Goal: Transaction & Acquisition: Purchase product/service

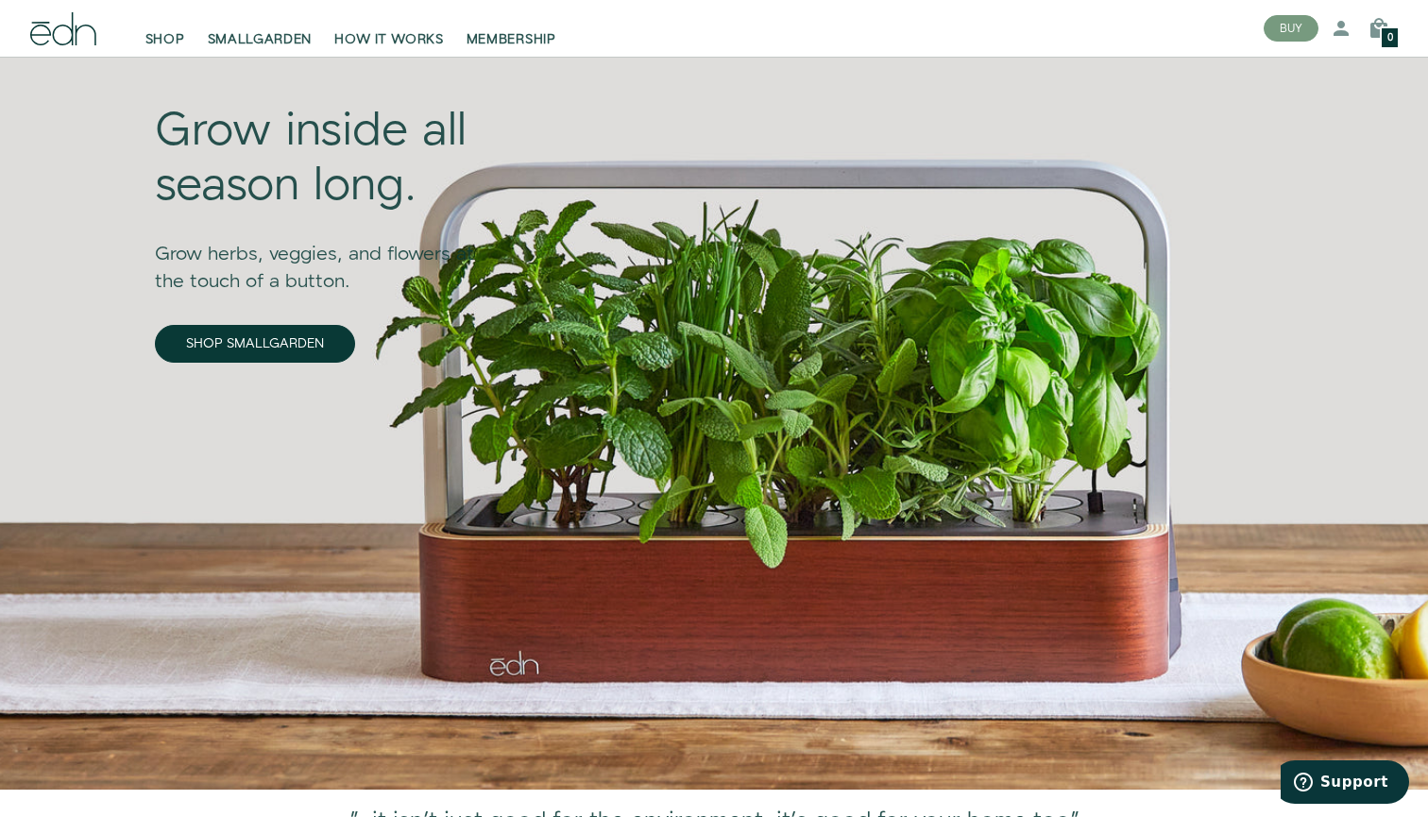
scroll to position [126, 0]
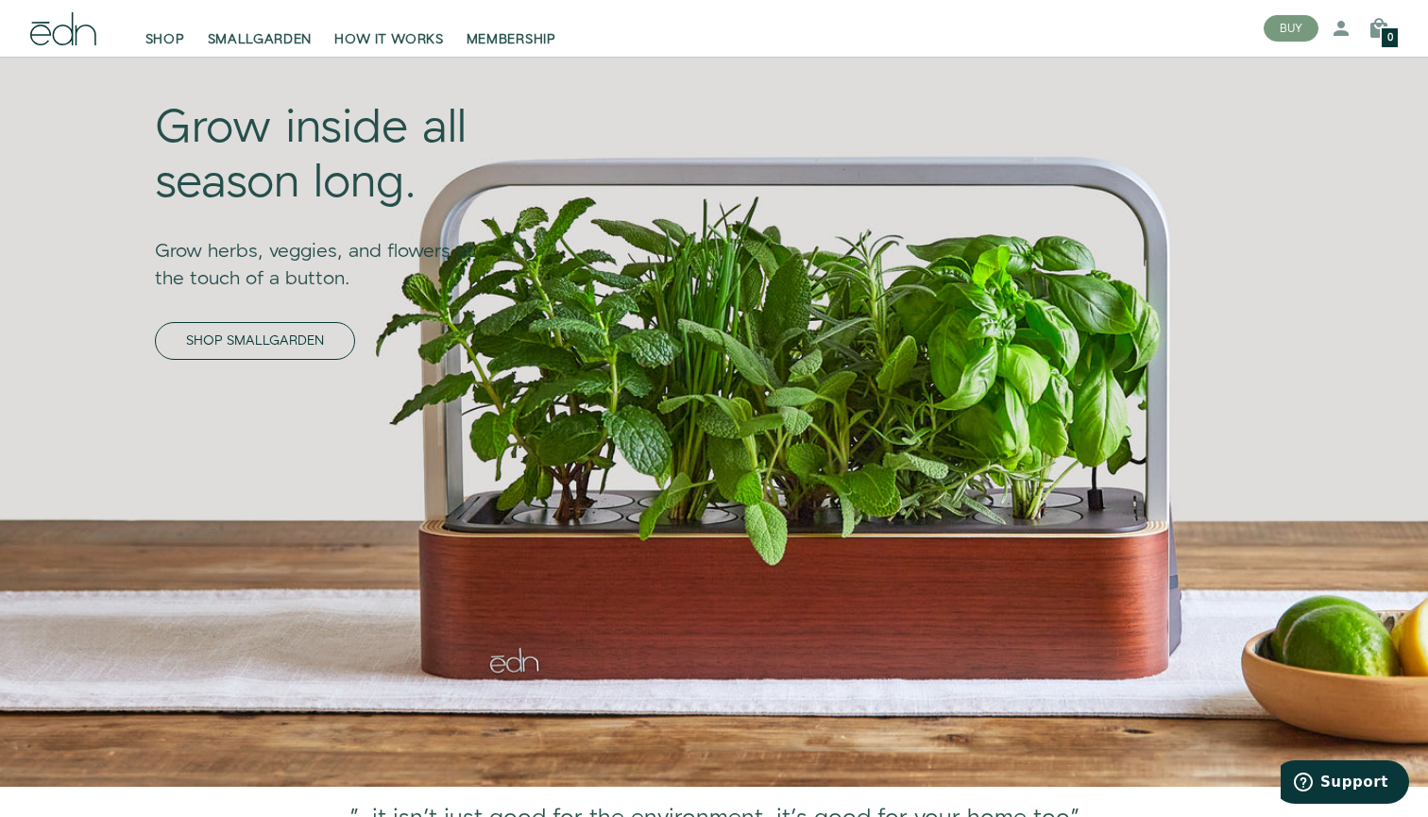
click at [293, 343] on link "SHOP SMALLGARDEN" at bounding box center [255, 341] width 200 height 38
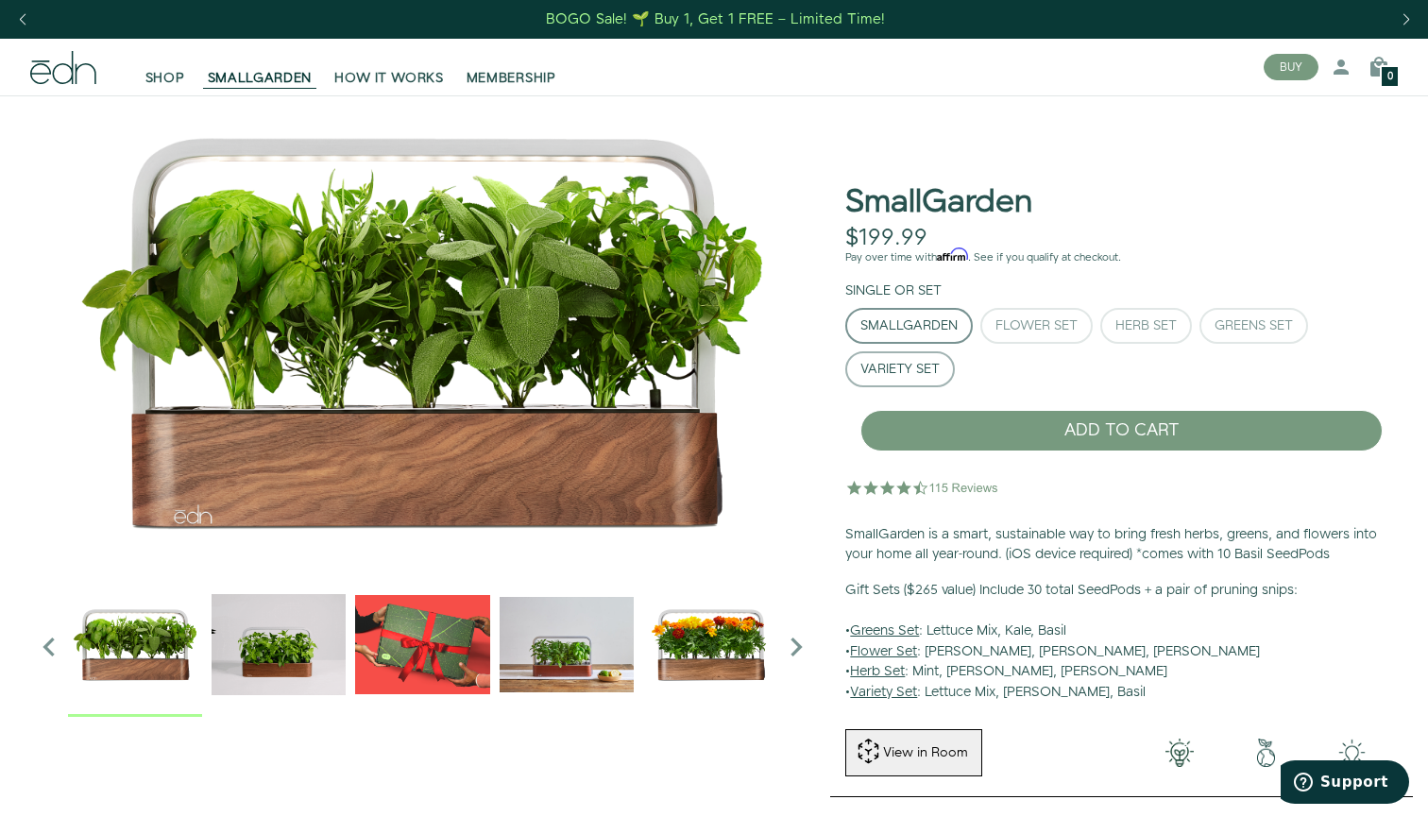
click at [900, 371] on div "Variety Set" at bounding box center [899, 369] width 79 height 13
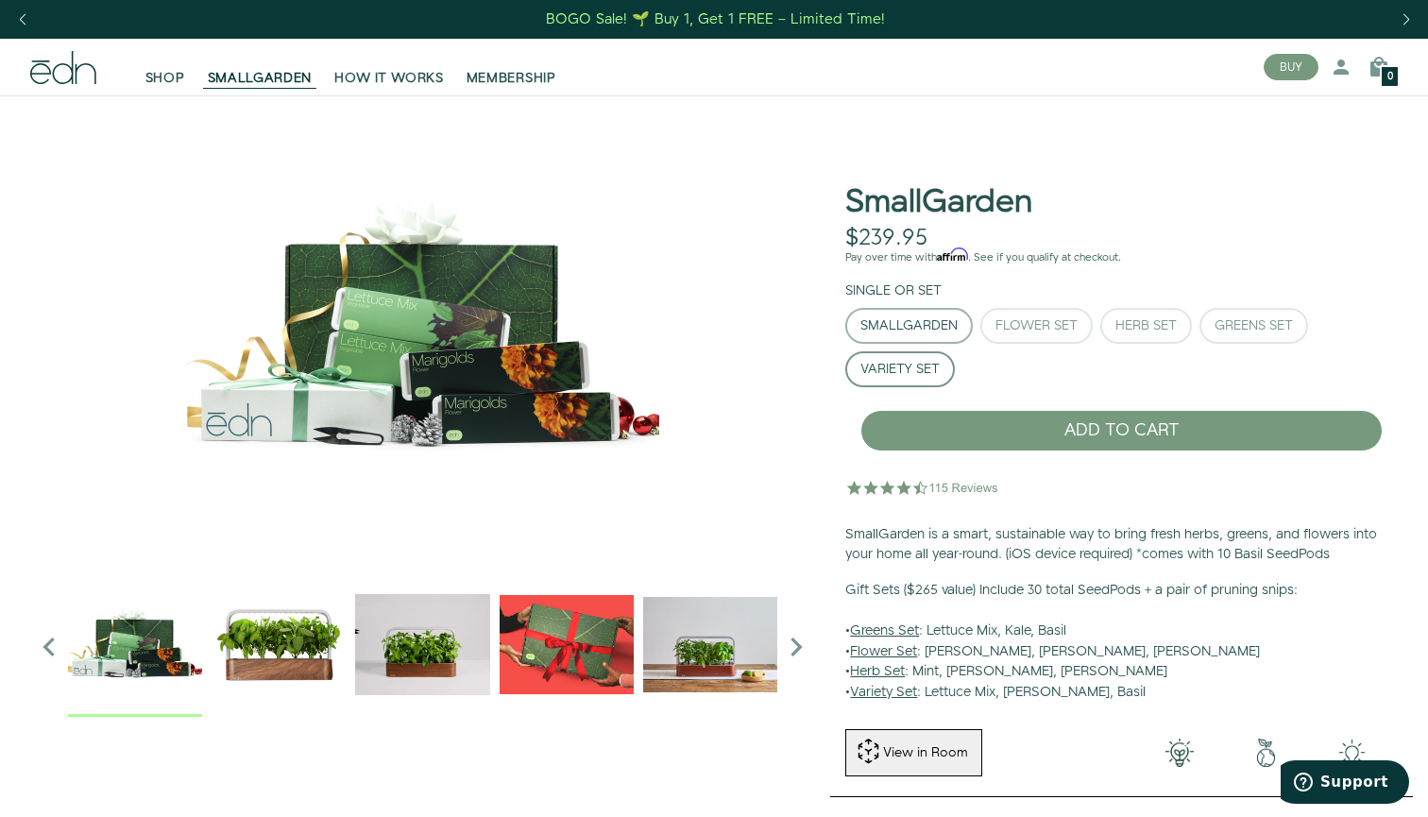
click at [928, 331] on div "SmallGarden" at bounding box center [908, 325] width 97 height 13
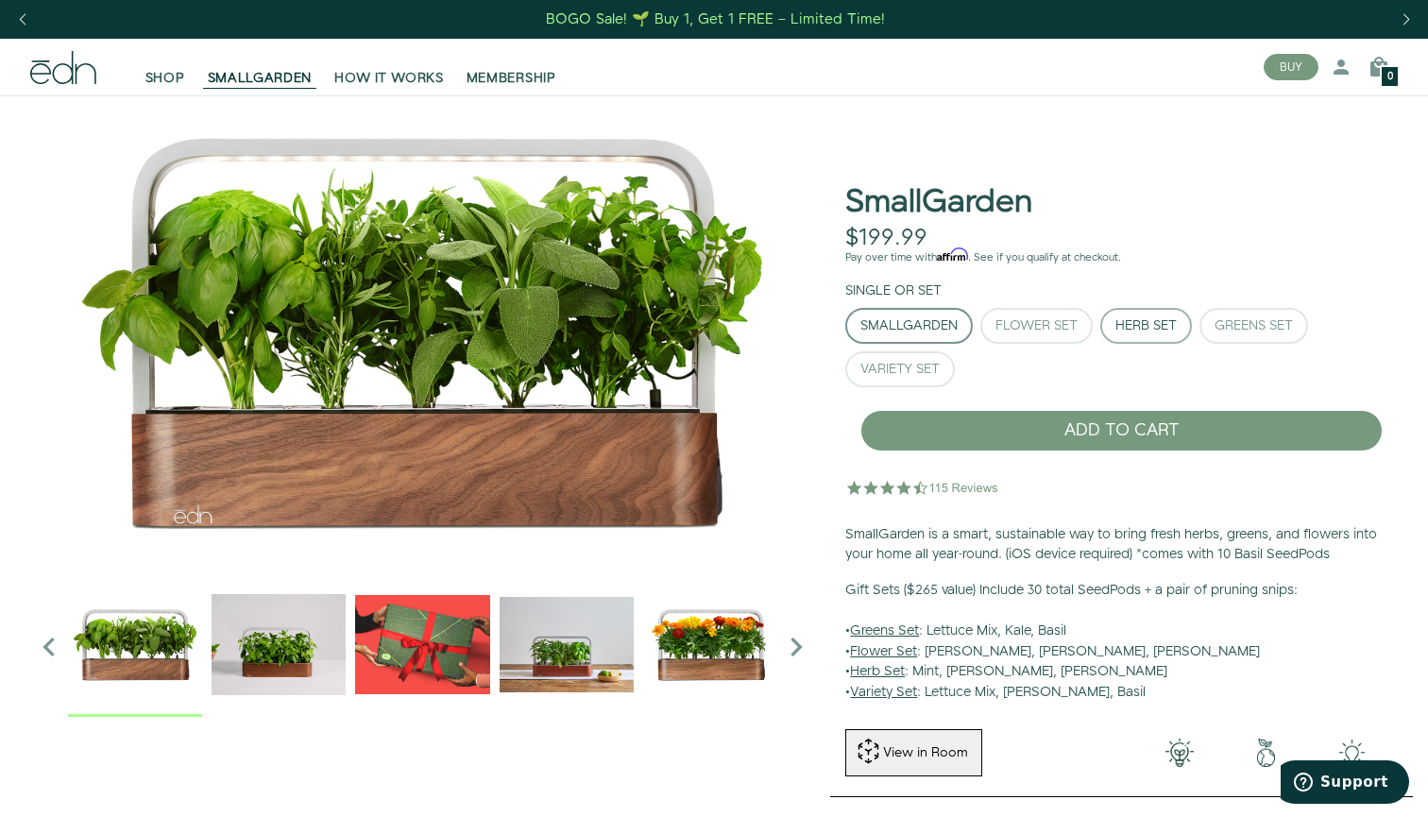
click at [1152, 313] on button "Herb Set" at bounding box center [1146, 326] width 92 height 36
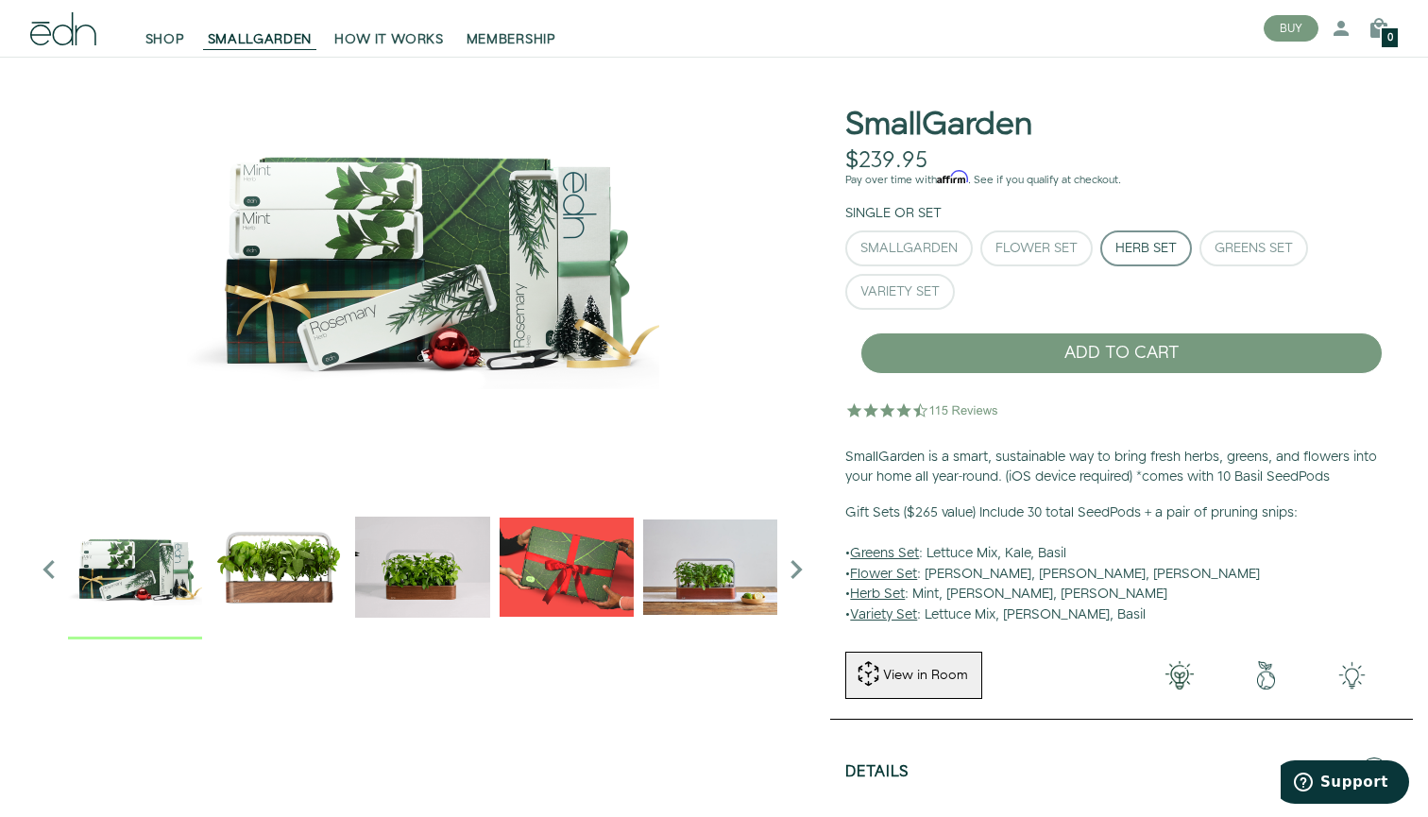
scroll to position [75, 0]
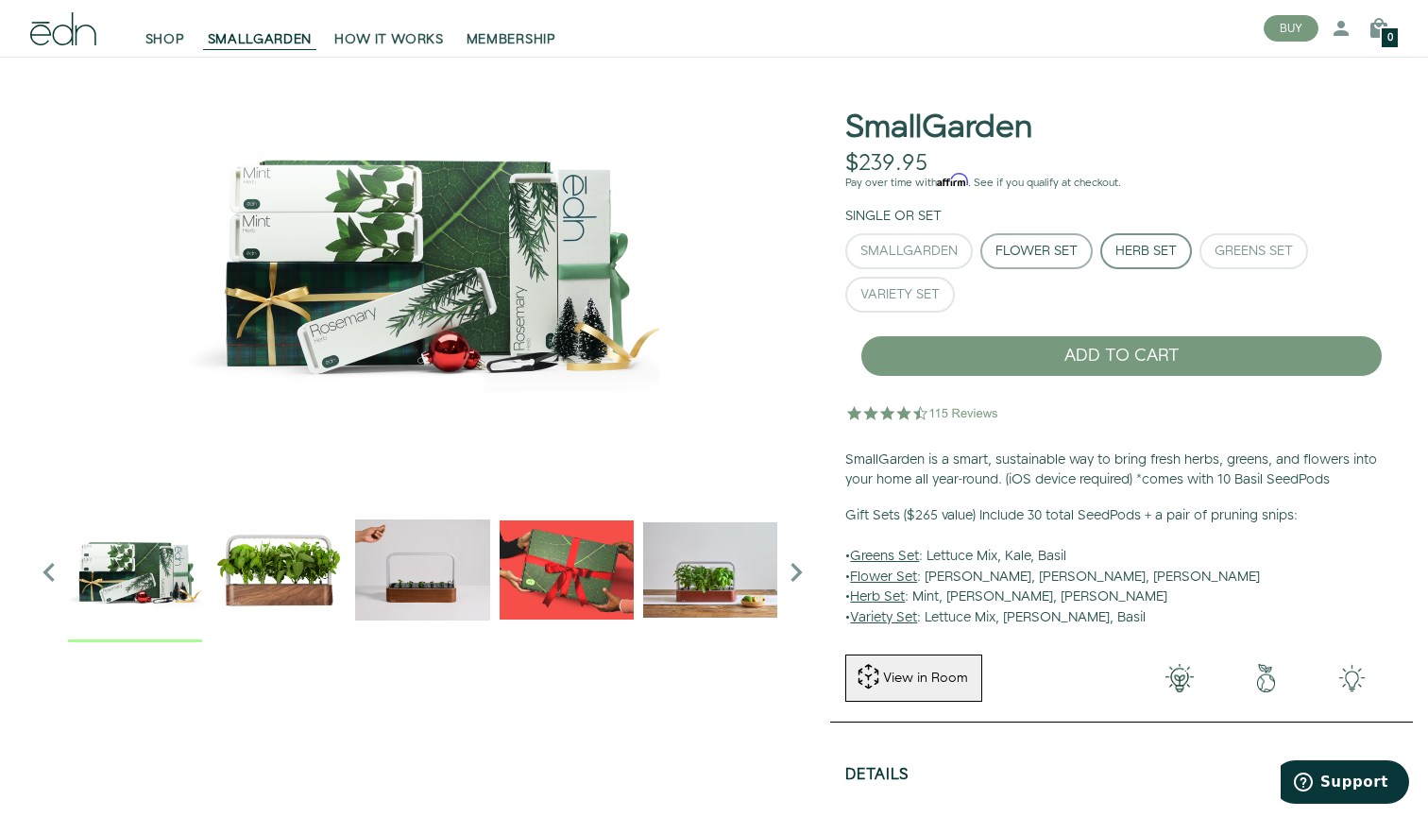
click at [1057, 248] on div "Flower Set" at bounding box center [1036, 251] width 82 height 13
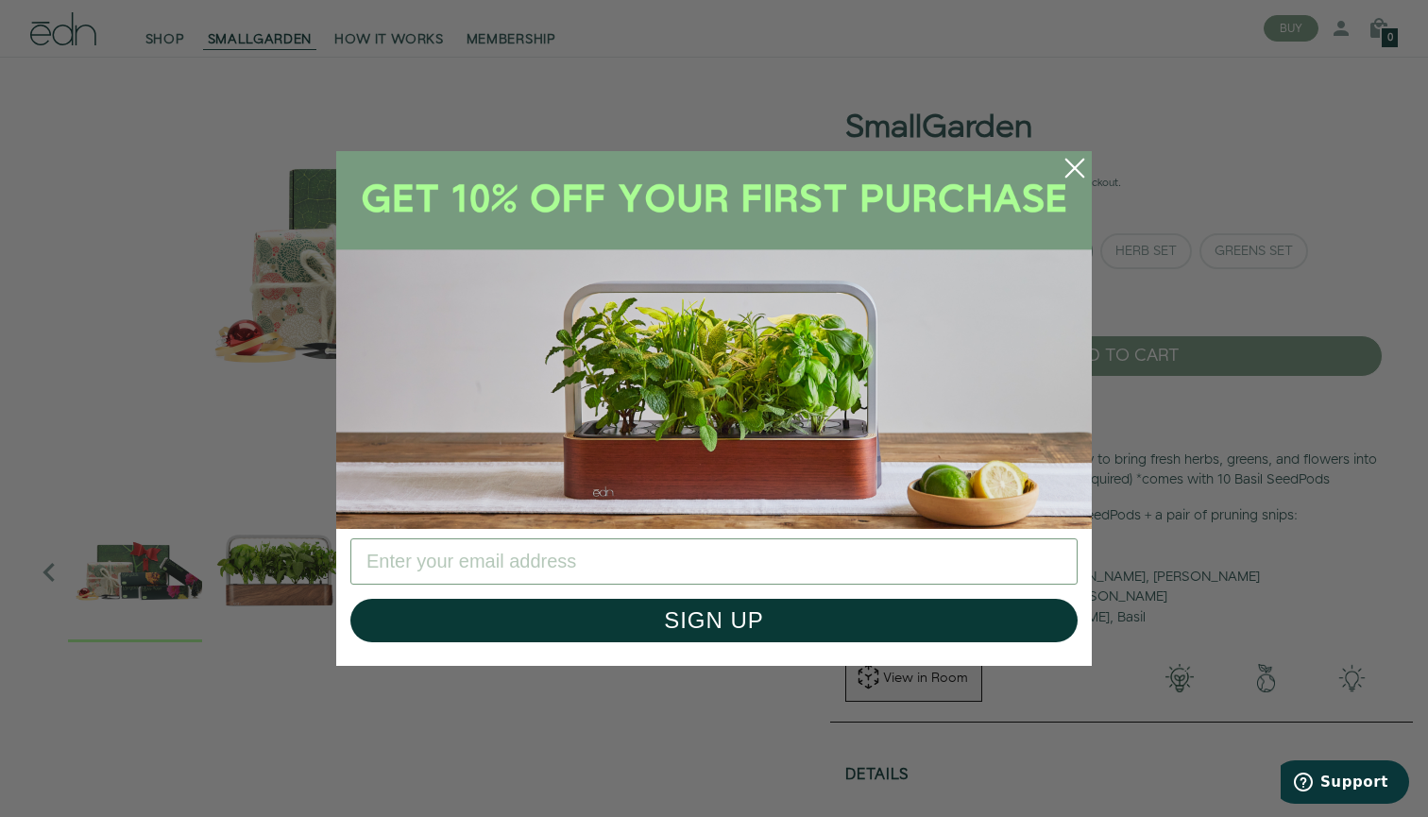
click at [1067, 161] on icon "Close dialog" at bounding box center [1074, 168] width 17 height 17
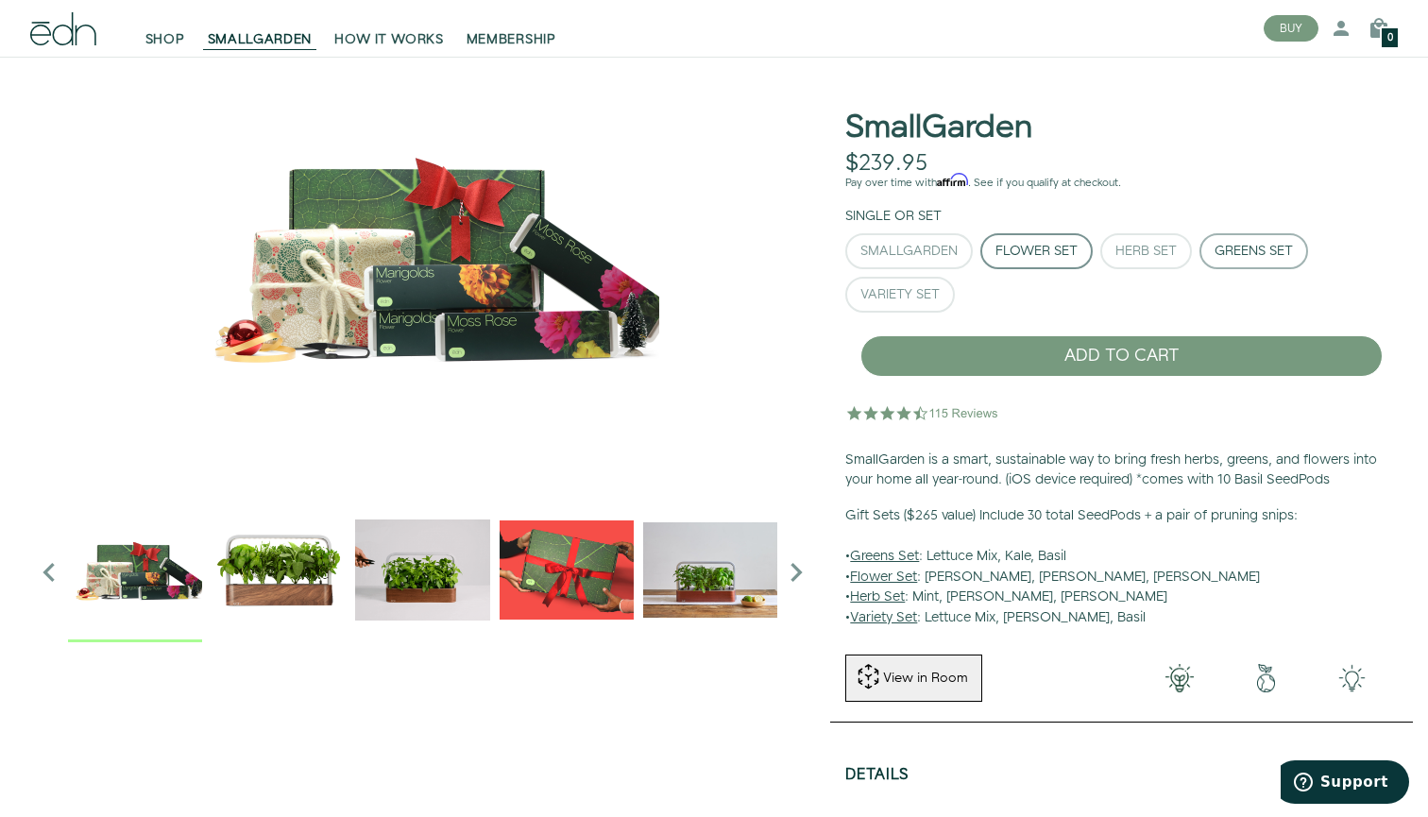
click at [1247, 245] on div "Greens Set" at bounding box center [1253, 251] width 78 height 13
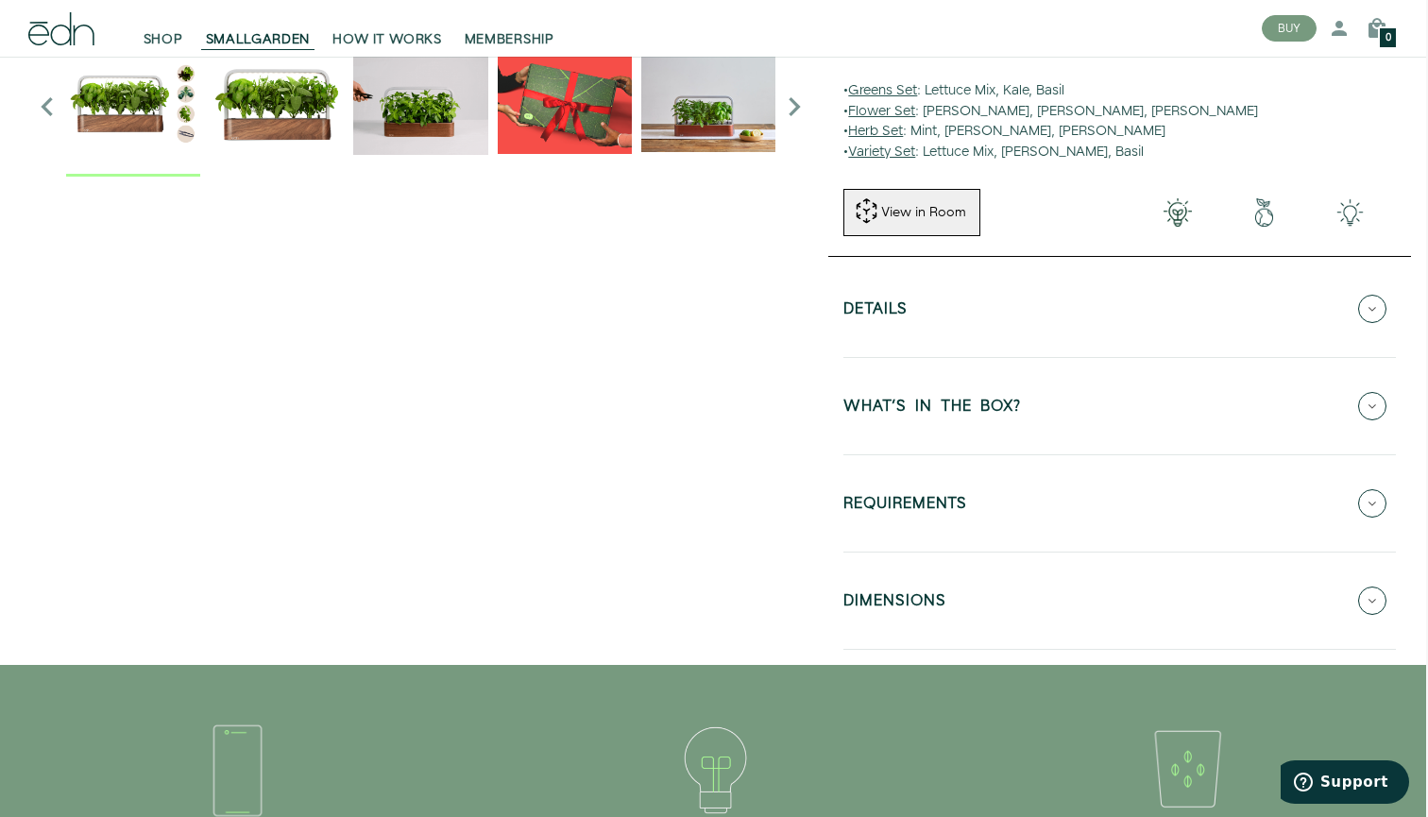
scroll to position [540, 2]
click at [944, 203] on div "View in Room" at bounding box center [923, 212] width 89 height 19
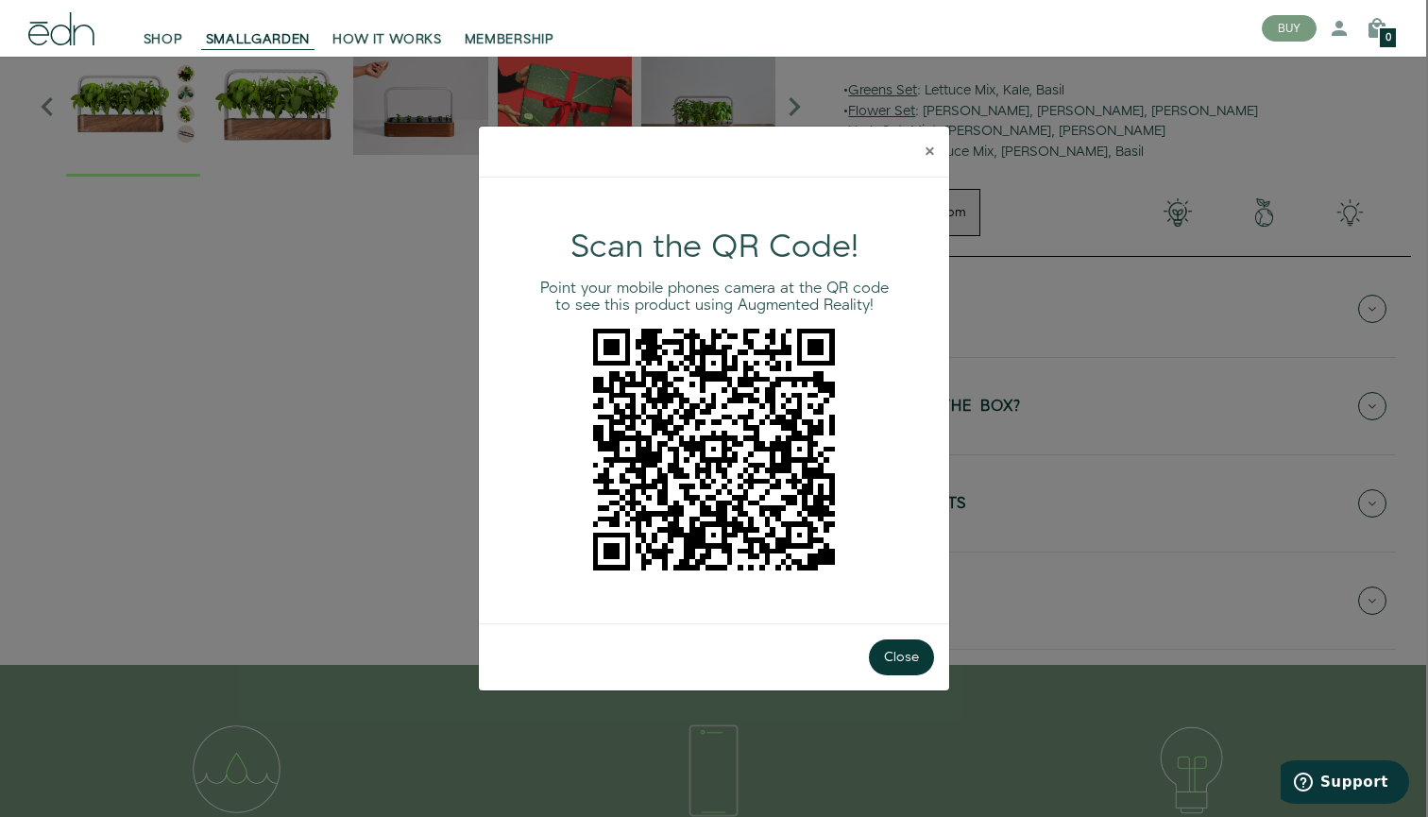
click at [930, 152] on span "×" at bounding box center [929, 151] width 8 height 28
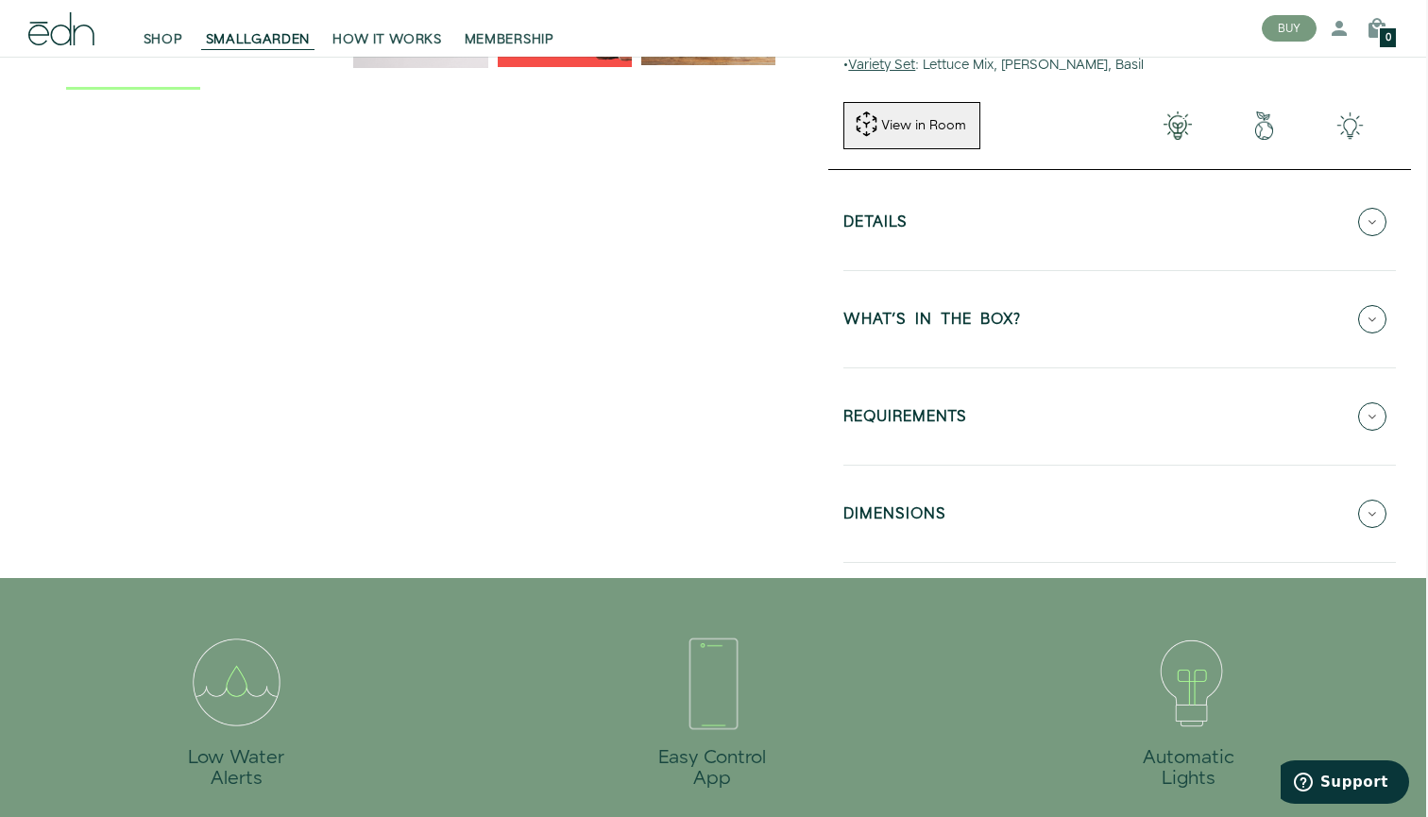
scroll to position [642, 2]
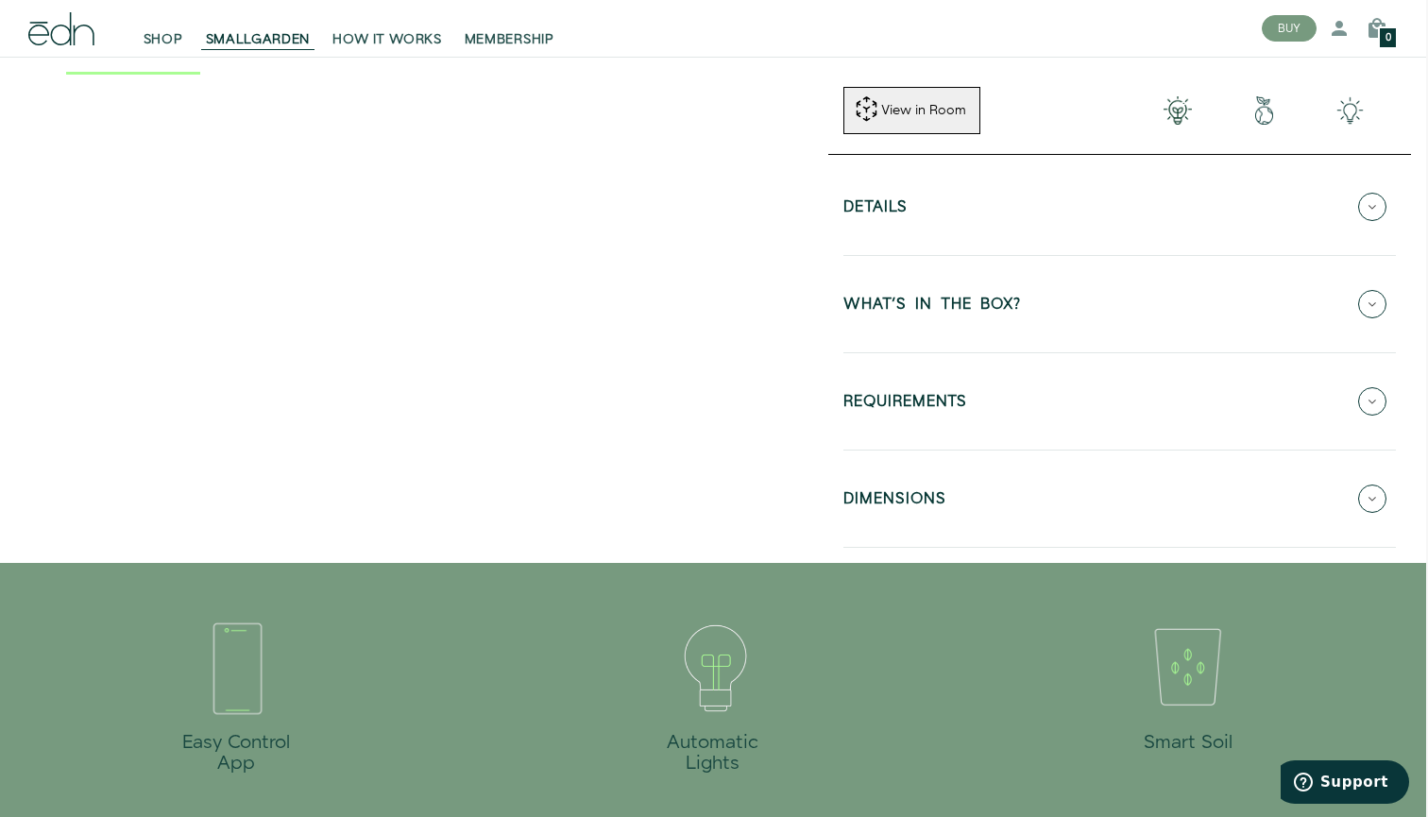
click at [1377, 308] on icon at bounding box center [1372, 304] width 28 height 28
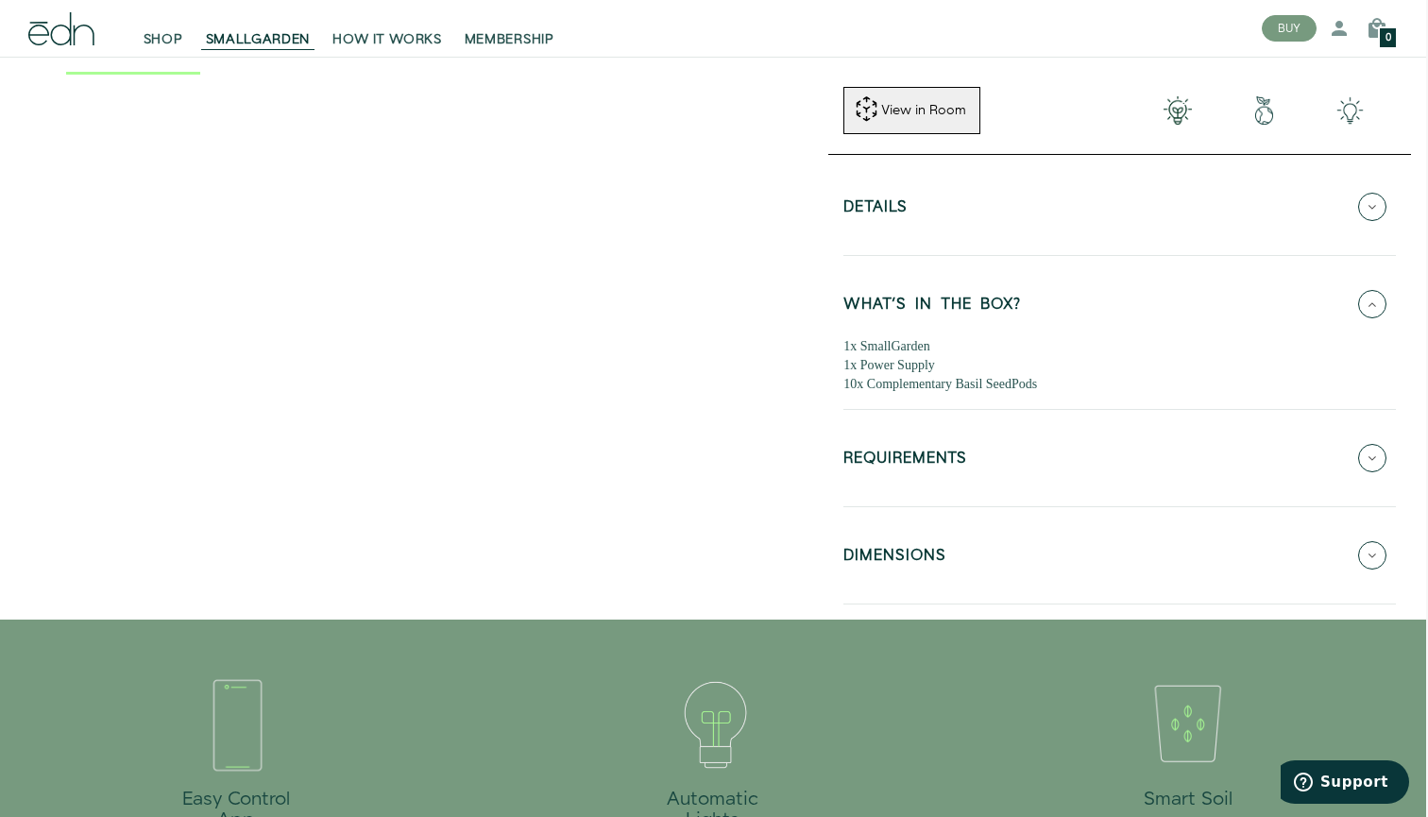
click at [1377, 308] on icon at bounding box center [1372, 304] width 28 height 28
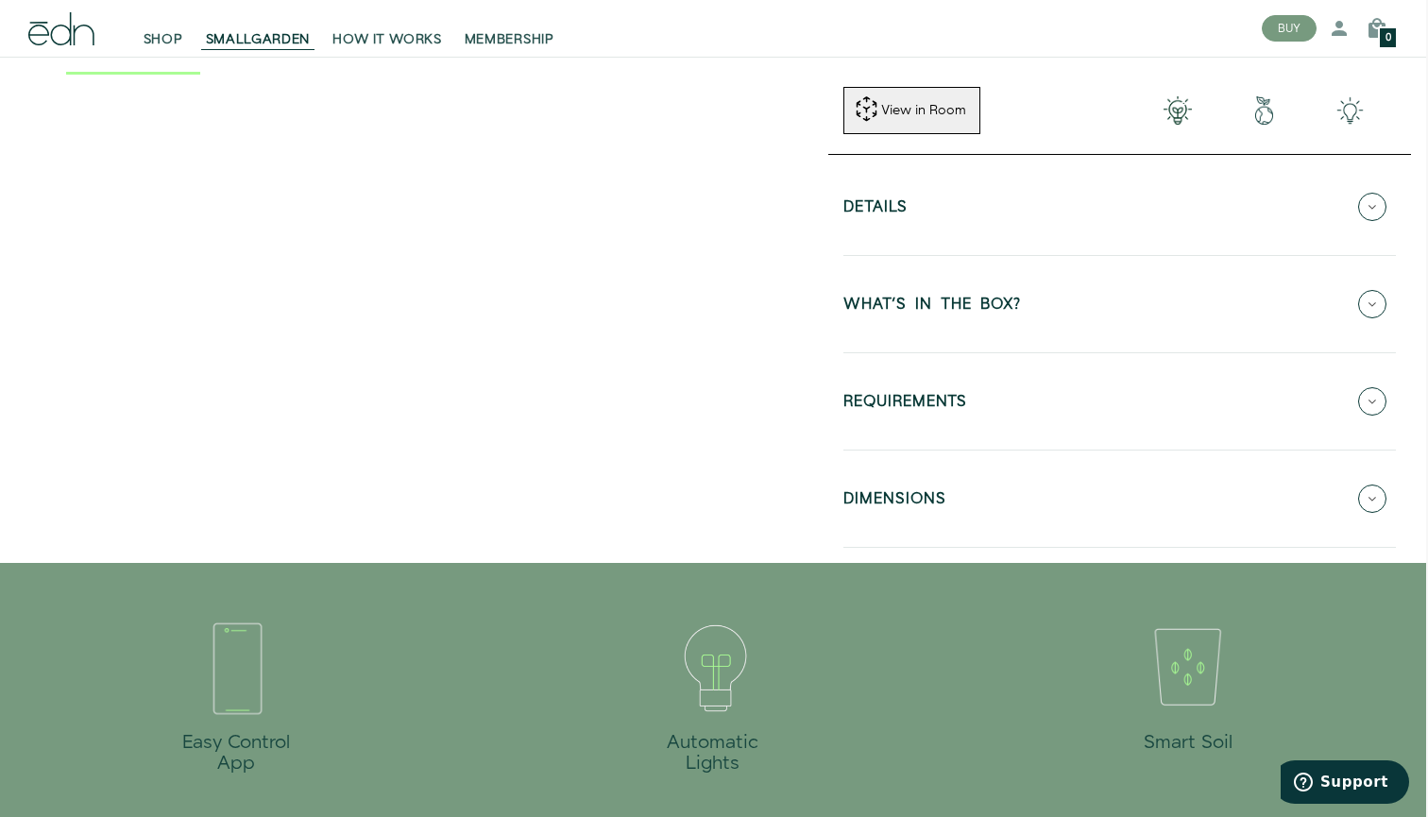
click at [1360, 401] on icon at bounding box center [1372, 401] width 28 height 28
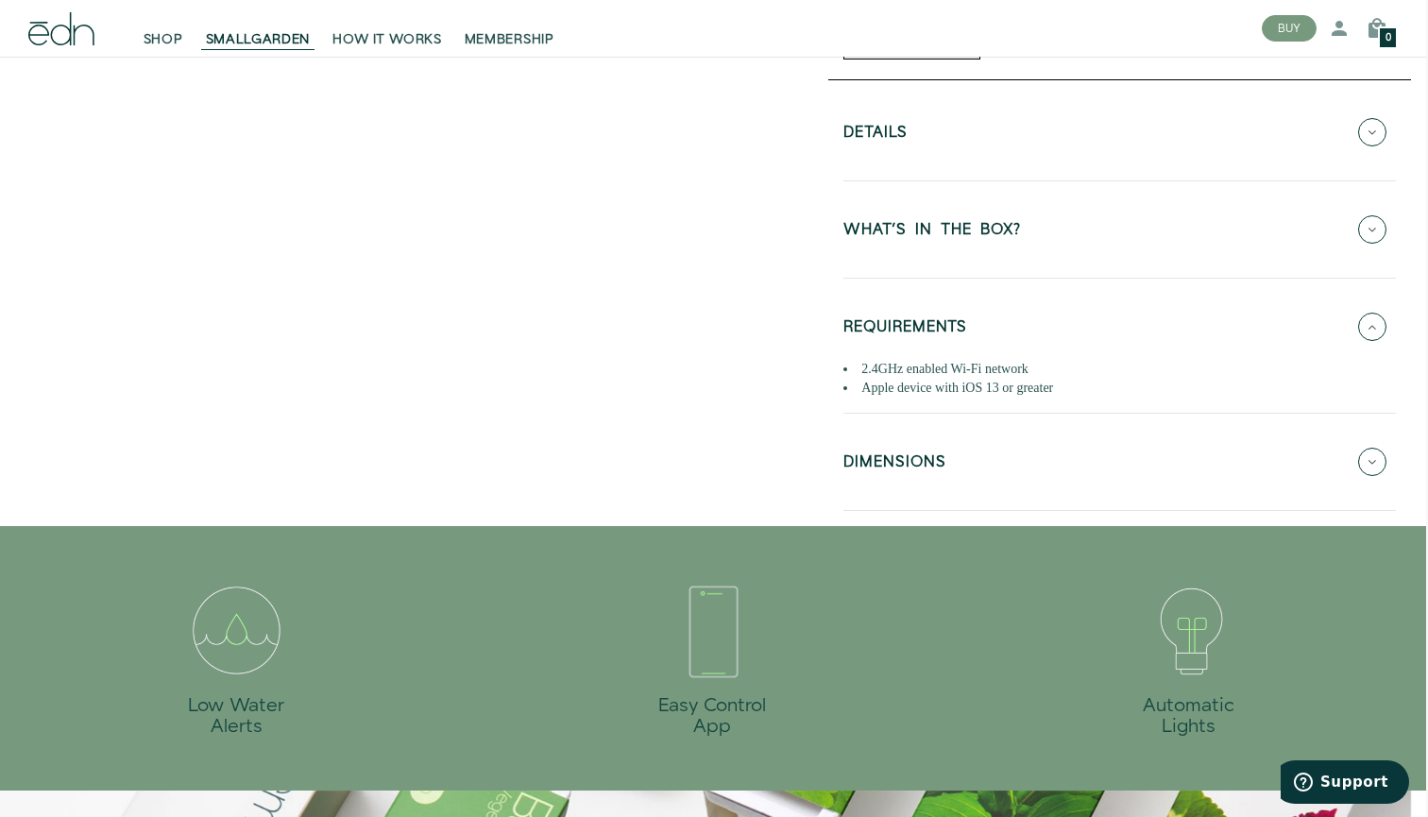
scroll to position [735, 2]
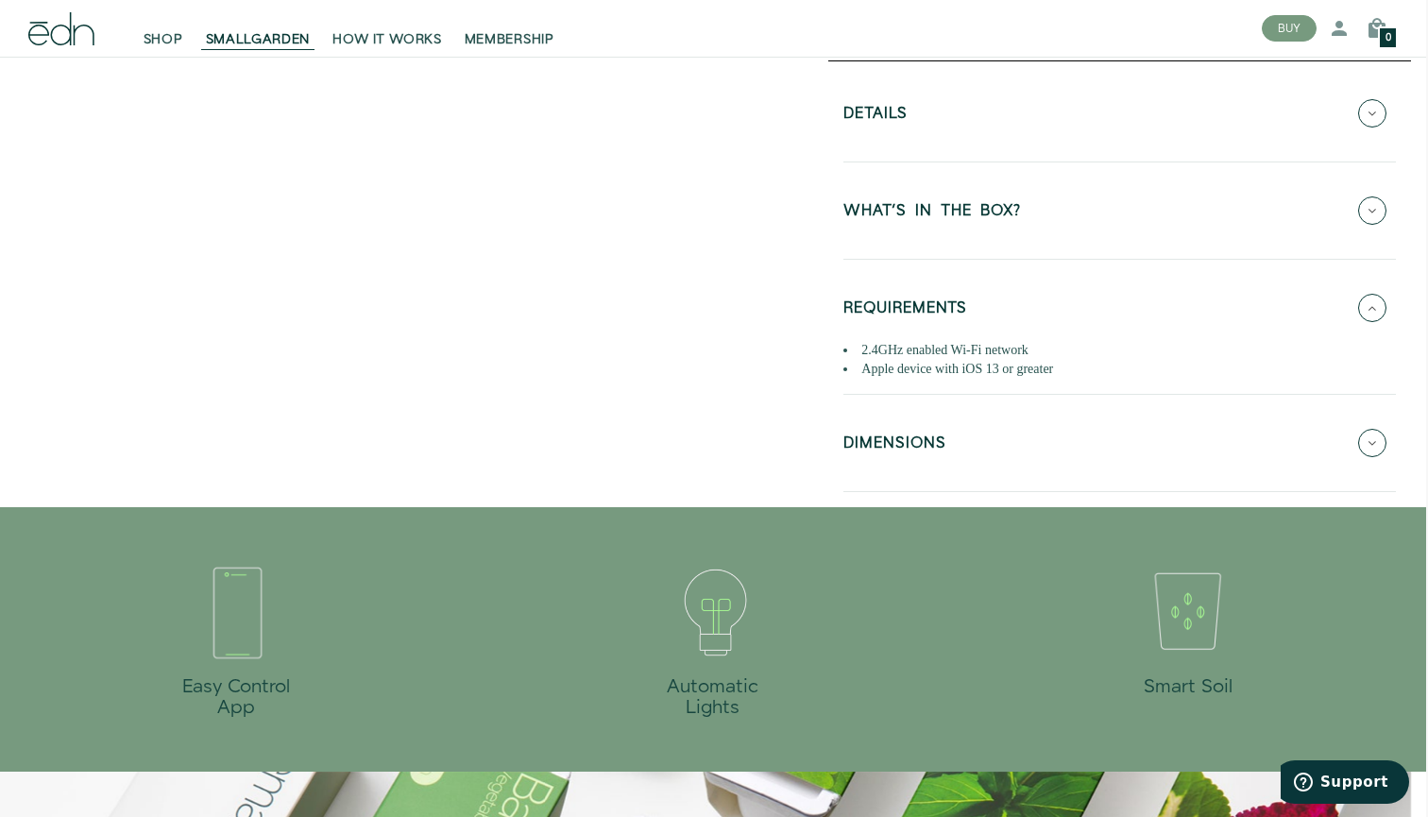
click at [1363, 436] on icon at bounding box center [1372, 443] width 28 height 28
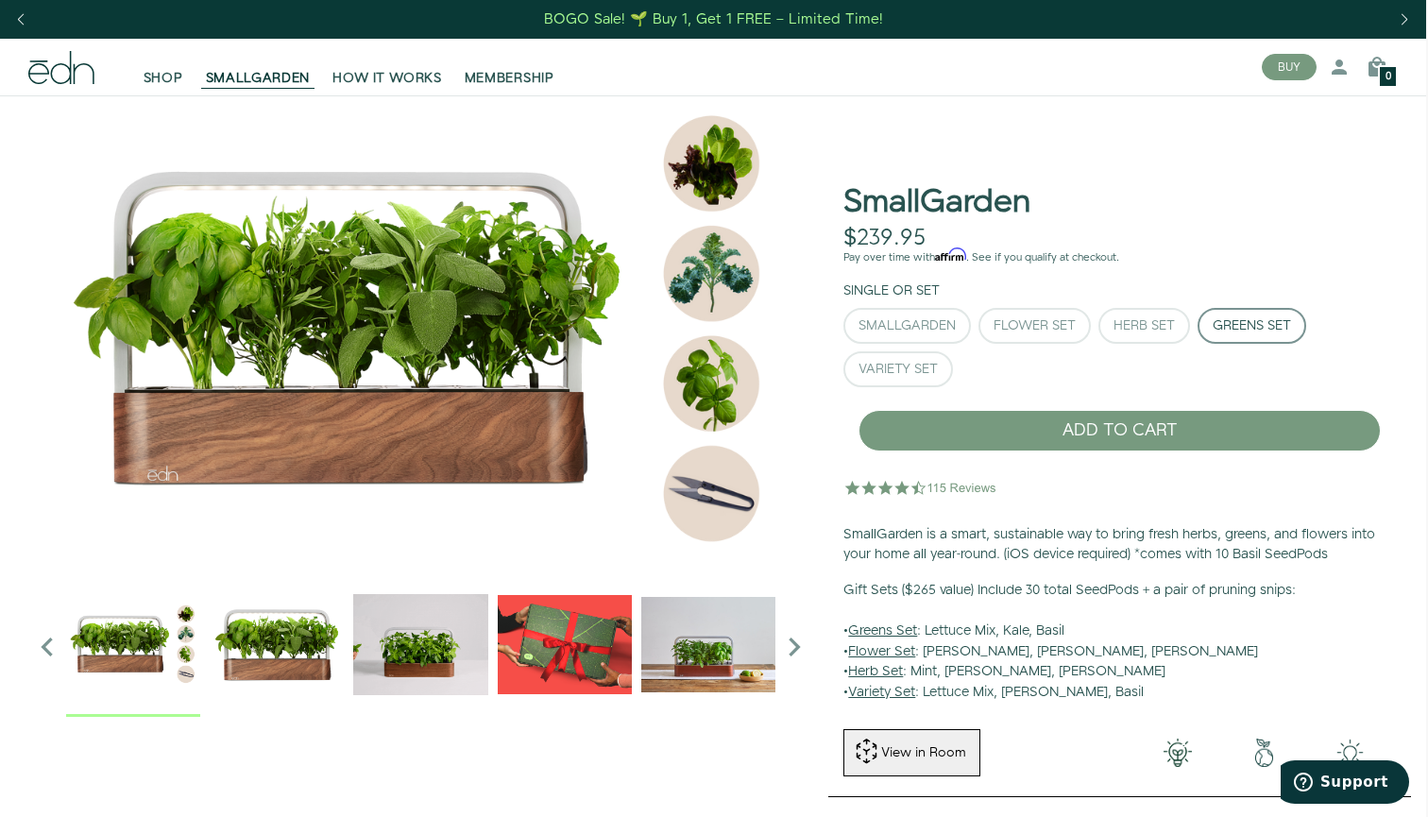
scroll to position [0, 2]
click at [1070, 320] on div "Flower Set" at bounding box center [1034, 325] width 82 height 13
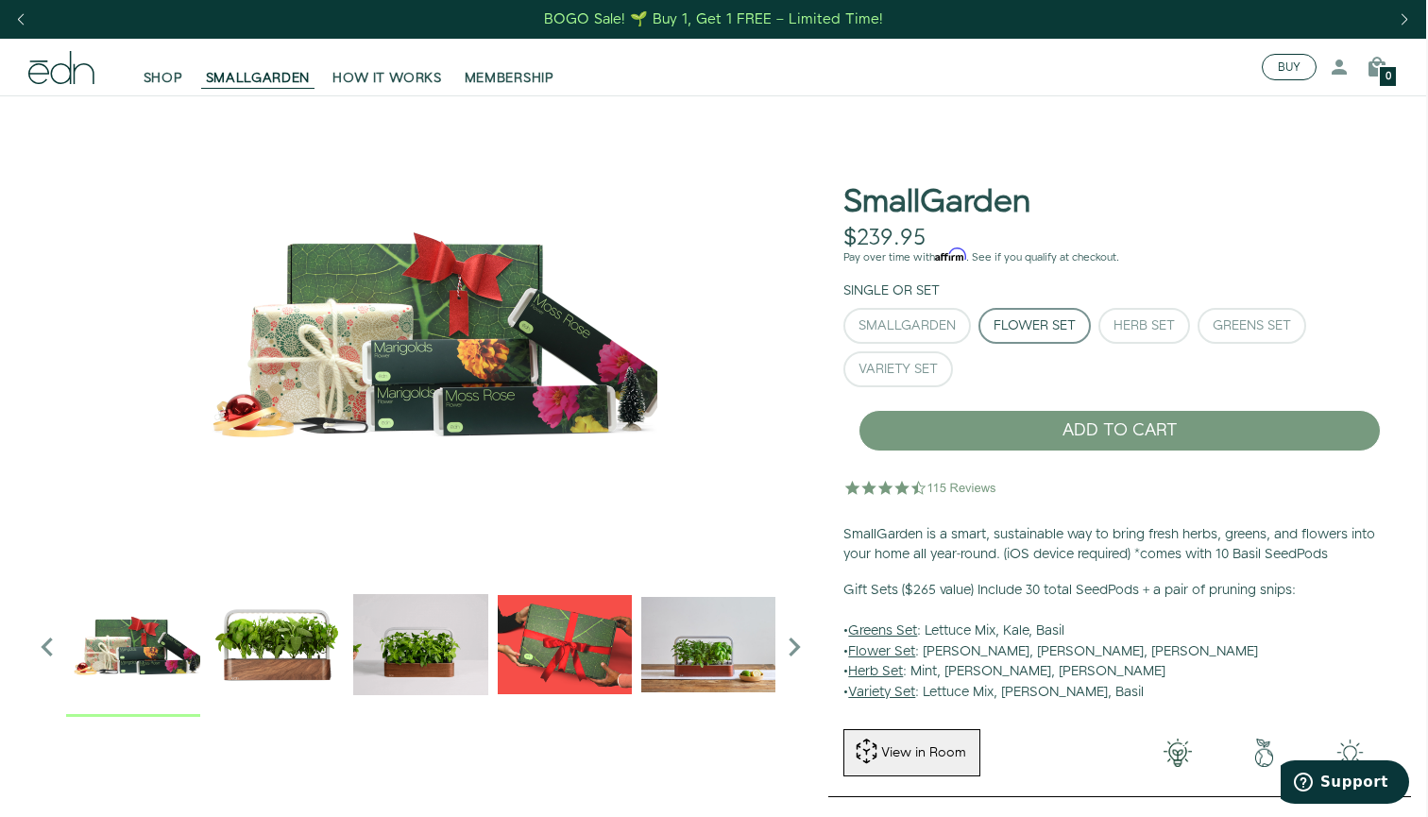
click at [1269, 74] on button "BUY" at bounding box center [1288, 67] width 55 height 26
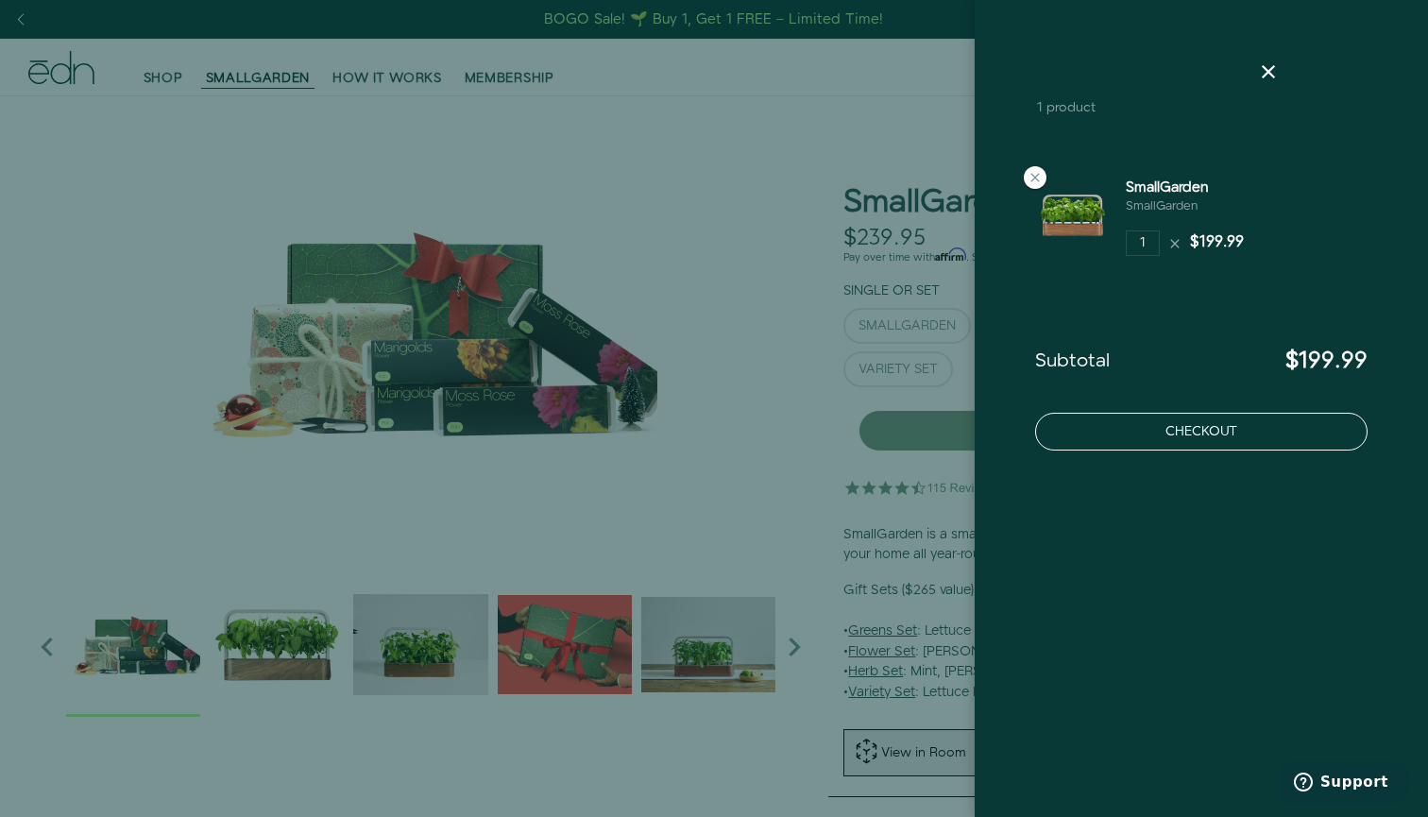
click at [1255, 434] on button "Checkout" at bounding box center [1201, 432] width 332 height 38
